Goal: Task Accomplishment & Management: Manage account settings

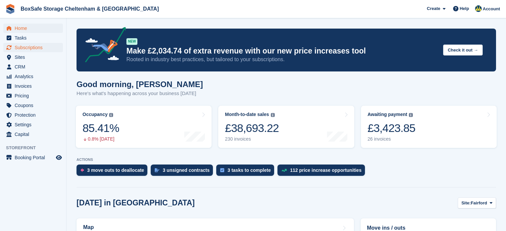
scroll to position [135, 0]
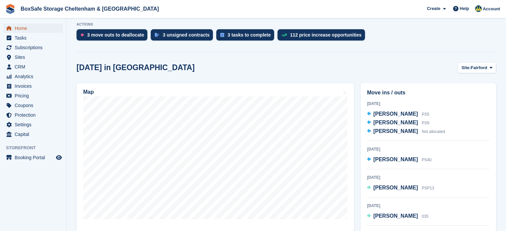
click at [26, 28] on span "Home" at bounding box center [35, 28] width 40 height 9
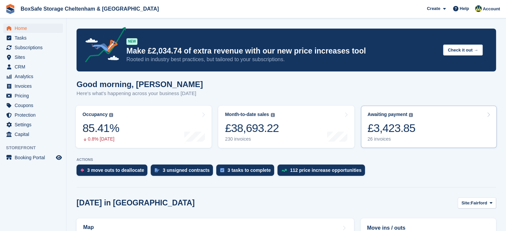
click at [381, 135] on div "£3,423.85" at bounding box center [392, 128] width 48 height 14
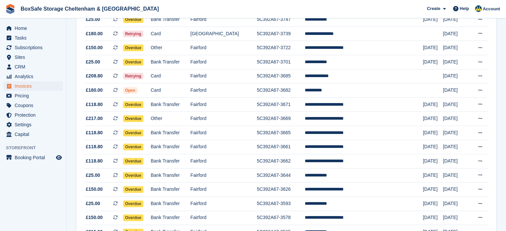
scroll to position [283, 0]
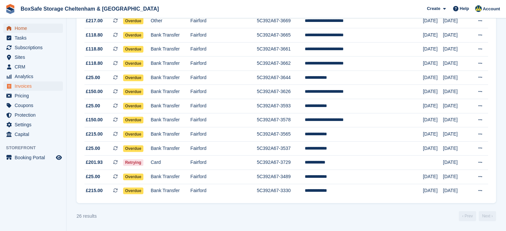
click at [21, 28] on span "Home" at bounding box center [35, 28] width 40 height 9
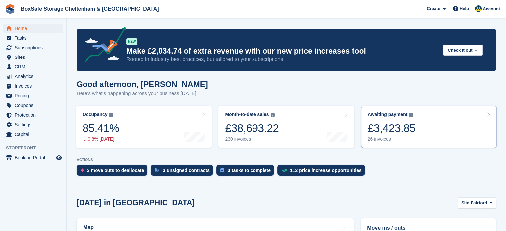
click at [447, 123] on link "Awaiting payment The total outstanding balance on all open invoices. £3,423.85 …" at bounding box center [429, 127] width 136 height 42
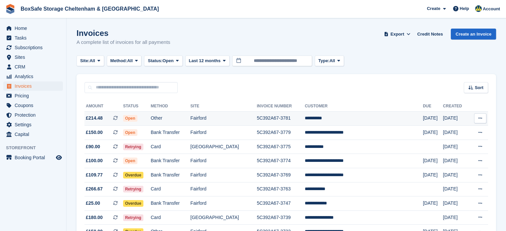
click at [351, 119] on td "**********" at bounding box center [364, 118] width 118 height 14
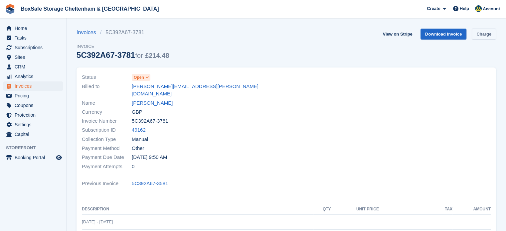
click at [485, 35] on link "Charge" at bounding box center [484, 34] width 24 height 11
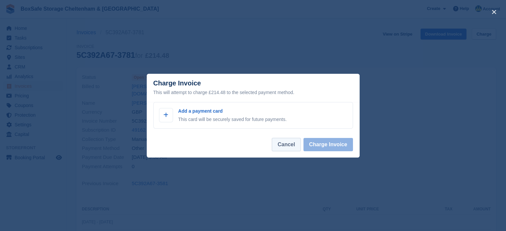
click at [290, 148] on button "Cancel" at bounding box center [286, 144] width 29 height 13
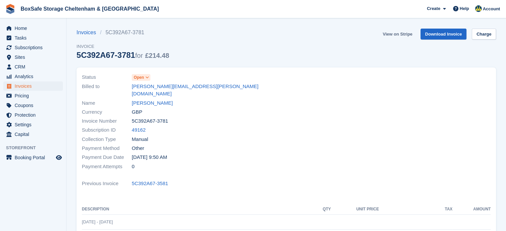
click at [398, 36] on link "View on Stripe" at bounding box center [397, 34] width 35 height 11
click at [35, 27] on span "Home" at bounding box center [35, 28] width 40 height 9
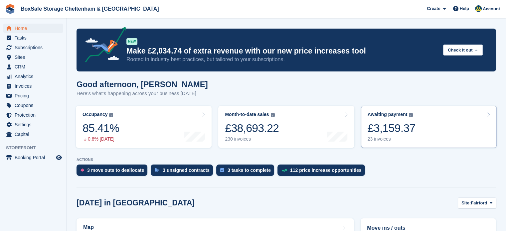
click at [443, 135] on link "Awaiting payment The total outstanding balance on all open invoices. £3,159.37 …" at bounding box center [429, 127] width 136 height 42
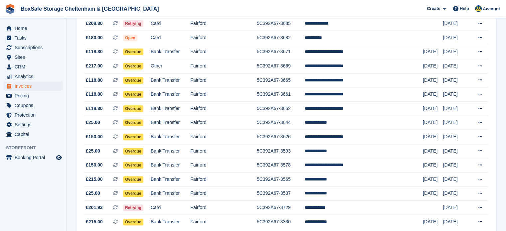
scroll to position [241, 0]
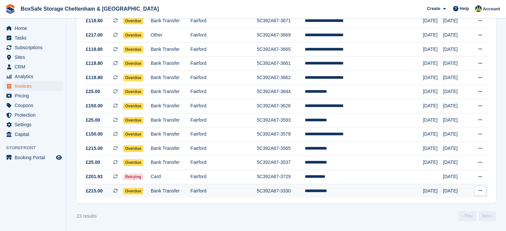
click at [291, 189] on td "5C392A67-3330" at bounding box center [281, 191] width 48 height 14
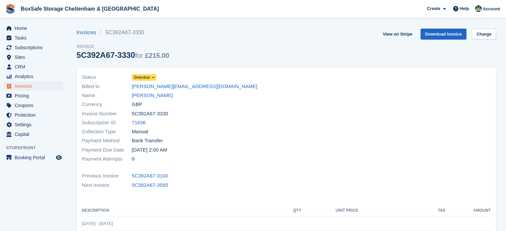
click at [140, 76] on span "Overdue" at bounding box center [142, 78] width 16 height 6
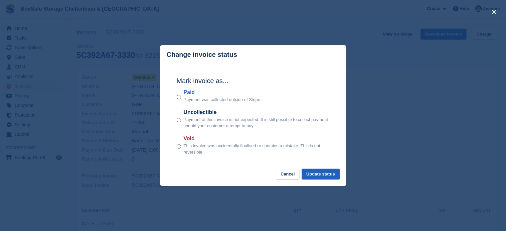
click at [315, 174] on button "Update status" at bounding box center [321, 174] width 38 height 11
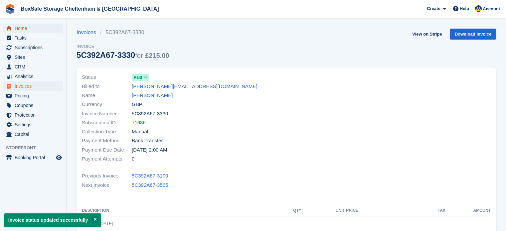
click at [31, 27] on span "Home" at bounding box center [35, 28] width 40 height 9
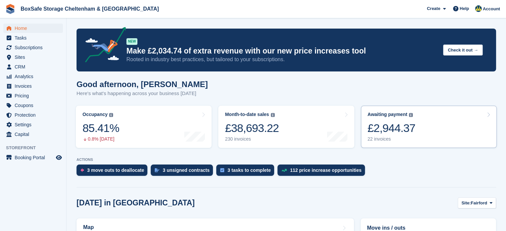
click at [433, 125] on link "Awaiting payment The total outstanding balance on all open invoices. £2,944.37 …" at bounding box center [429, 127] width 136 height 42
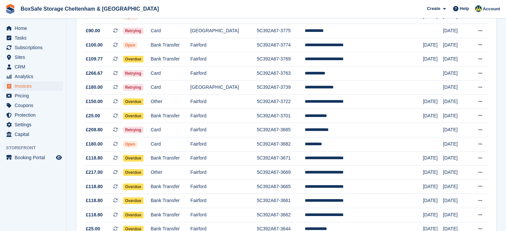
scroll to position [100, 0]
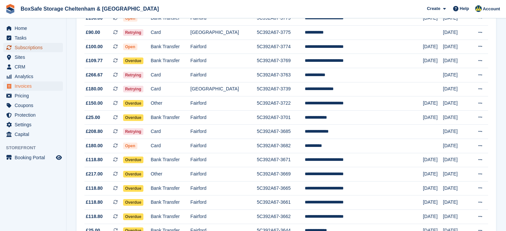
click at [31, 45] on span "Subscriptions" at bounding box center [35, 47] width 40 height 9
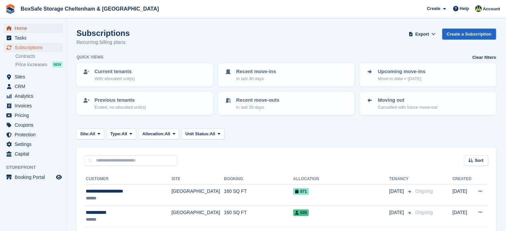
click at [32, 30] on span "Home" at bounding box center [35, 28] width 40 height 9
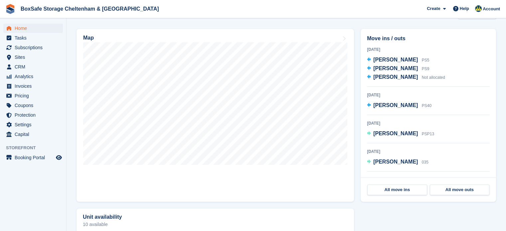
scroll to position [142, 0]
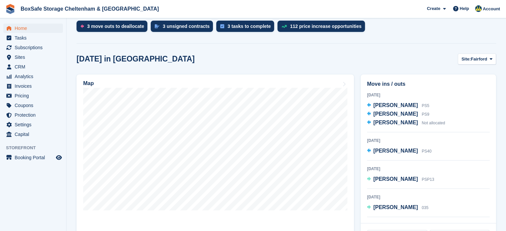
drag, startPoint x: 0, startPoint y: 0, endPoint x: 509, endPoint y: 79, distance: 515.1
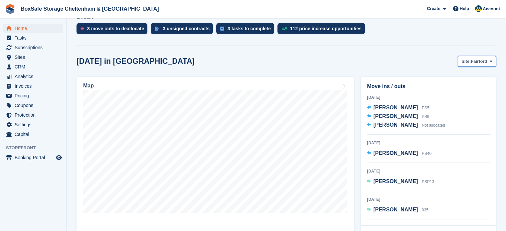
click at [484, 62] on span "Fairford" at bounding box center [479, 61] width 16 height 7
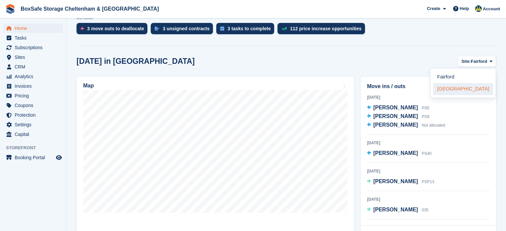
click at [467, 92] on link "[GEOGRAPHIC_DATA]" at bounding box center [463, 89] width 60 height 12
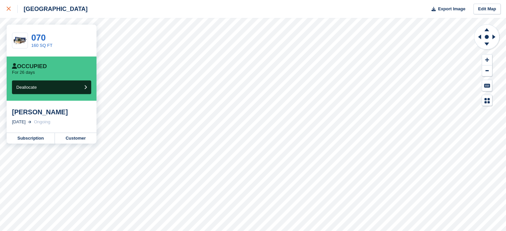
click at [10, 6] on div at bounding box center [12, 9] width 11 height 8
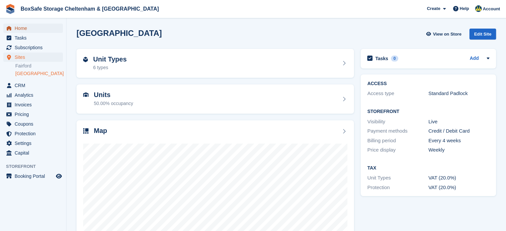
click at [29, 25] on span "Home" at bounding box center [35, 28] width 40 height 9
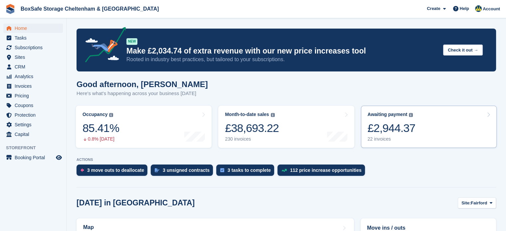
click at [390, 125] on div "£2,944.37" at bounding box center [392, 128] width 48 height 14
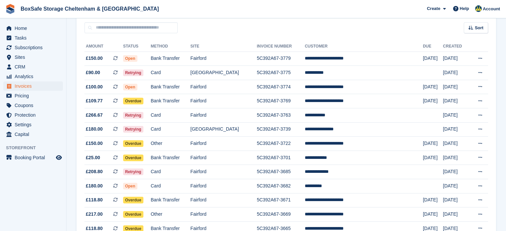
scroll to position [62, 0]
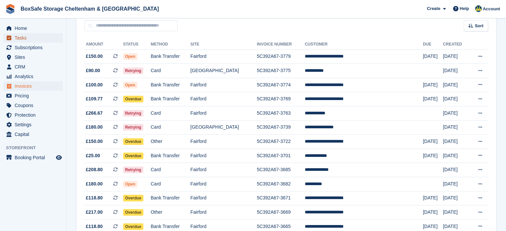
click at [35, 34] on span "Tasks" at bounding box center [35, 37] width 40 height 9
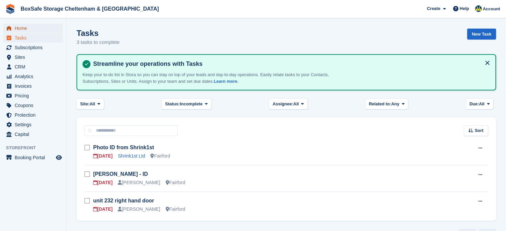
click at [32, 27] on span "Home" at bounding box center [35, 28] width 40 height 9
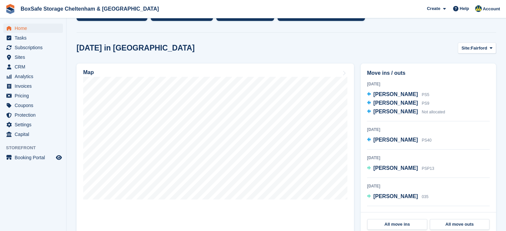
scroll to position [133, 0]
